Goal: Navigation & Orientation: Understand site structure

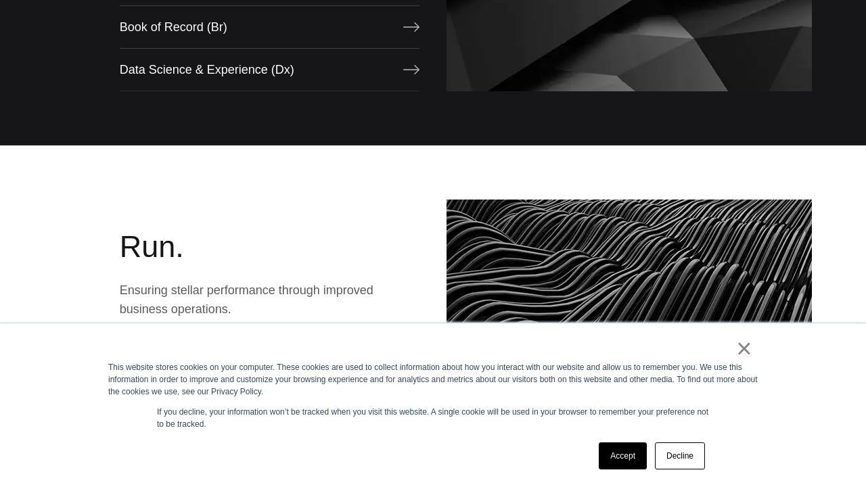
scroll to position [1637, 0]
